Goal: Obtain resource: Download file/media

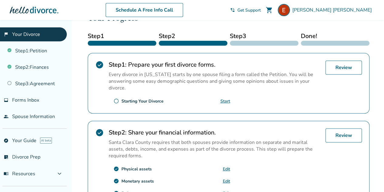
scroll to position [93, 0]
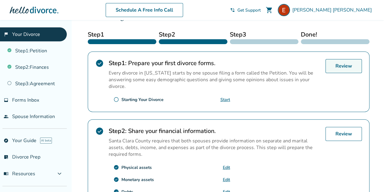
click at [346, 68] on link "Review" at bounding box center [343, 66] width 36 height 14
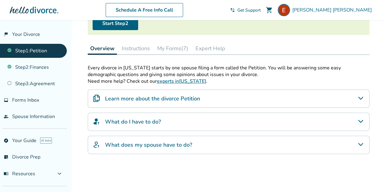
scroll to position [76, 0]
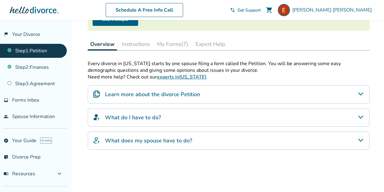
click at [357, 97] on icon "Learn more about the divorce Petition" at bounding box center [360, 93] width 7 height 7
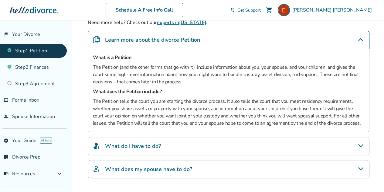
scroll to position [130, 0]
click at [321, 152] on div "What do I have to do?" at bounding box center [229, 145] width 282 height 18
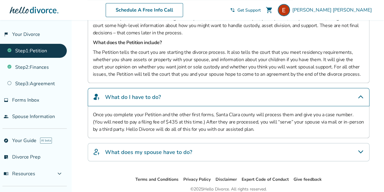
scroll to position [180, 0]
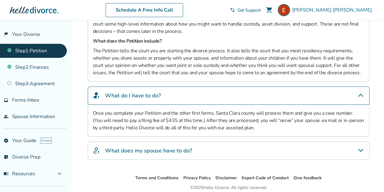
click at [321, 152] on div "What does my spouse have to do?" at bounding box center [229, 150] width 282 height 18
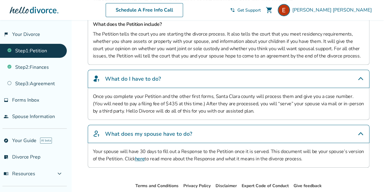
scroll to position [233, 0]
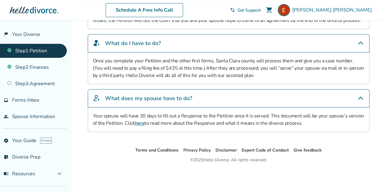
click at [136, 126] on link "here" at bounding box center [140, 123] width 10 height 7
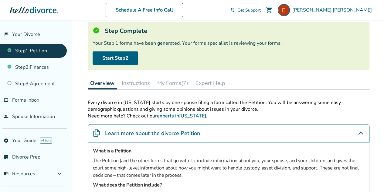
scroll to position [0, 0]
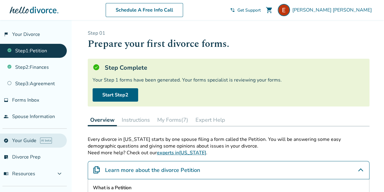
click at [26, 146] on link "explore Your Guide AI beta" at bounding box center [33, 140] width 67 height 14
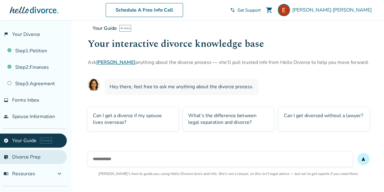
click at [30, 164] on link "list_alt_check Divorce Prep" at bounding box center [33, 157] width 67 height 14
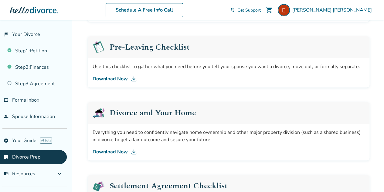
scroll to position [156, 0]
click at [131, 81] on img at bounding box center [133, 78] width 7 height 7
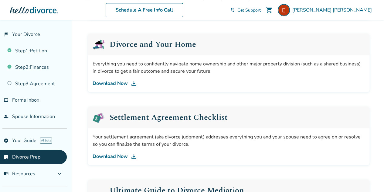
scroll to position [225, 0]
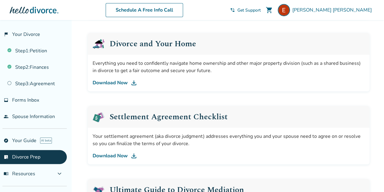
click at [126, 155] on link "Download Now" at bounding box center [229, 155] width 272 height 7
click at [132, 86] on img at bounding box center [133, 82] width 7 height 7
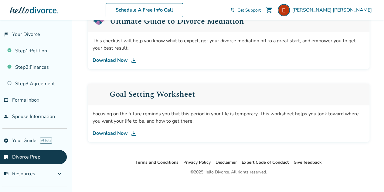
scroll to position [395, 0]
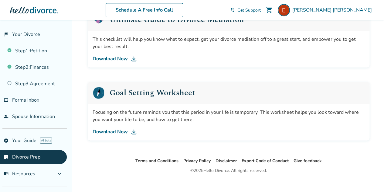
click at [134, 132] on img at bounding box center [133, 131] width 7 height 7
click at [120, 58] on link "Download Now" at bounding box center [229, 58] width 272 height 7
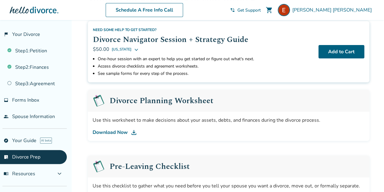
scroll to position [37, 0]
click at [134, 133] on img at bounding box center [133, 131] width 7 height 7
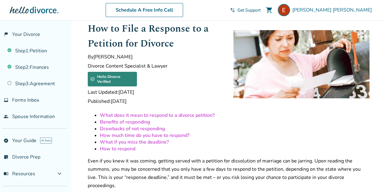
scroll to position [19, 0]
click at [164, 142] on link "What if you miss the deadline?" at bounding box center [134, 141] width 69 height 7
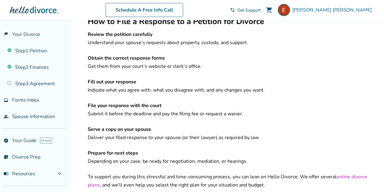
scroll to position [930, 0]
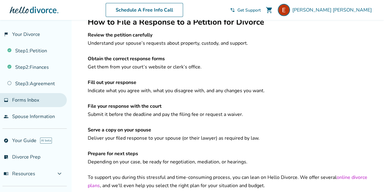
click at [37, 101] on span "Forms Inbox" at bounding box center [25, 100] width 27 height 7
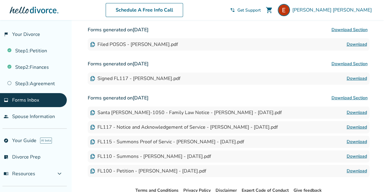
scroll to position [99, 0]
click at [356, 78] on link "Download" at bounding box center [357, 78] width 20 height 7
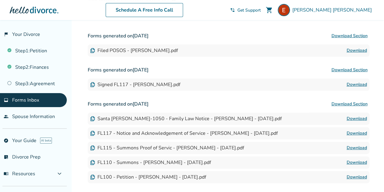
scroll to position [93, 0]
click at [354, 50] on link "Download" at bounding box center [357, 50] width 20 height 7
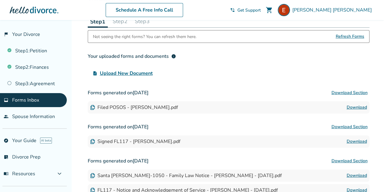
scroll to position [0, 0]
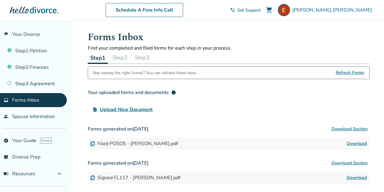
click at [123, 59] on button "Step 2" at bounding box center [120, 57] width 20 height 12
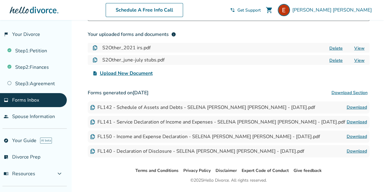
scroll to position [58, 0]
click at [360, 105] on link "Download" at bounding box center [357, 107] width 20 height 7
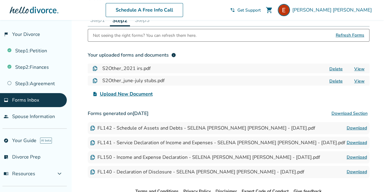
scroll to position [37, 0]
click at [363, 158] on link "Download" at bounding box center [357, 157] width 20 height 7
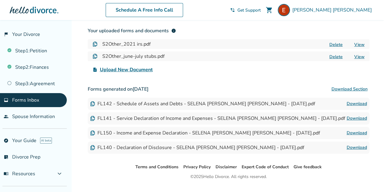
scroll to position [66, 0]
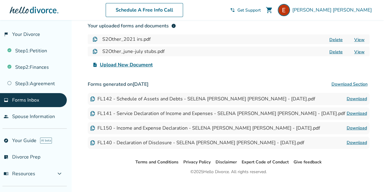
click at [354, 142] on link "Download" at bounding box center [357, 142] width 20 height 7
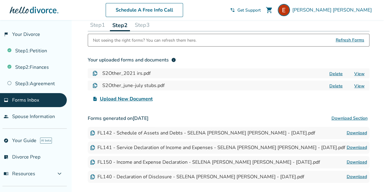
scroll to position [0, 0]
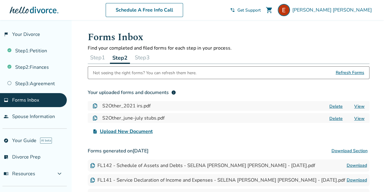
click at [148, 54] on button "Step 3" at bounding box center [142, 57] width 20 height 12
